Goal: Navigation & Orientation: Find specific page/section

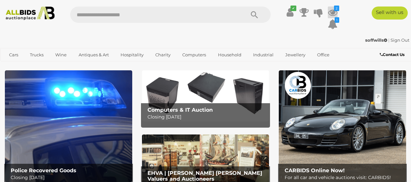
click at [331, 13] on icon at bounding box center [333, 13] width 10 height 12
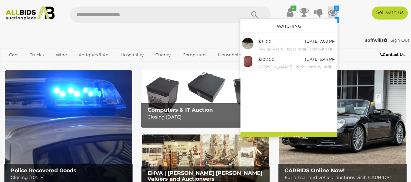
click at [331, 13] on icon at bounding box center [333, 13] width 10 height 12
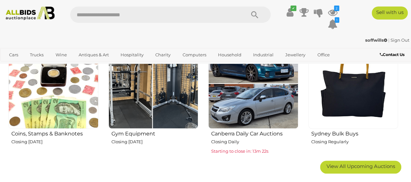
scroll to position [360, 0]
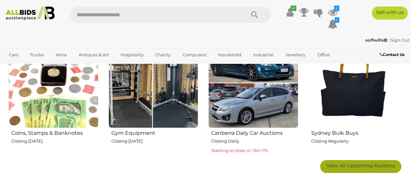
click at [364, 166] on span "View All Upcoming Auctions" at bounding box center [361, 165] width 69 height 6
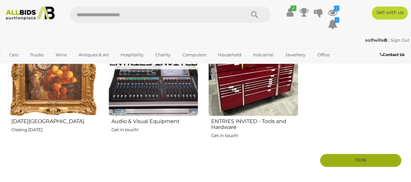
scroll to position [882, 0]
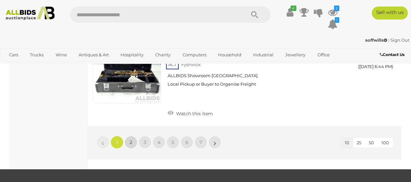
click at [130, 139] on span "2" at bounding box center [131, 142] width 3 height 6
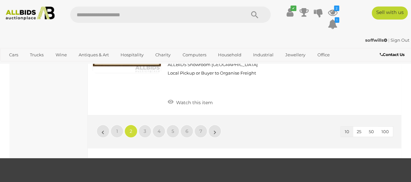
scroll to position [1028, 0]
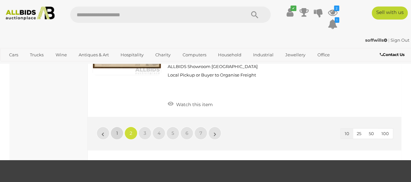
click at [116, 130] on span "1" at bounding box center [117, 133] width 2 height 6
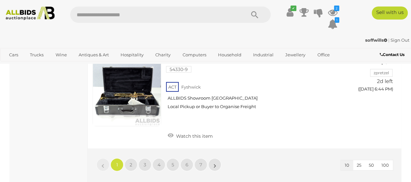
scroll to position [980, 0]
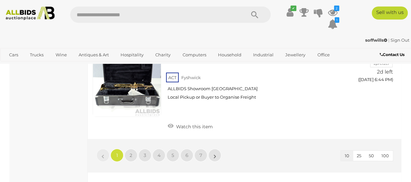
click at [389, 151] on button "100" at bounding box center [385, 156] width 15 height 10
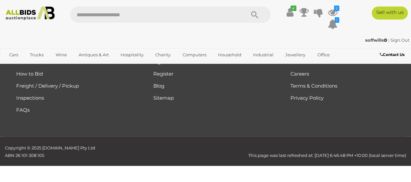
scroll to position [33, 0]
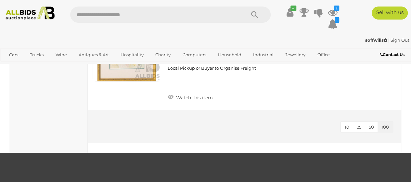
scroll to position [6684, 0]
